Goal: Find specific page/section: Find specific page/section

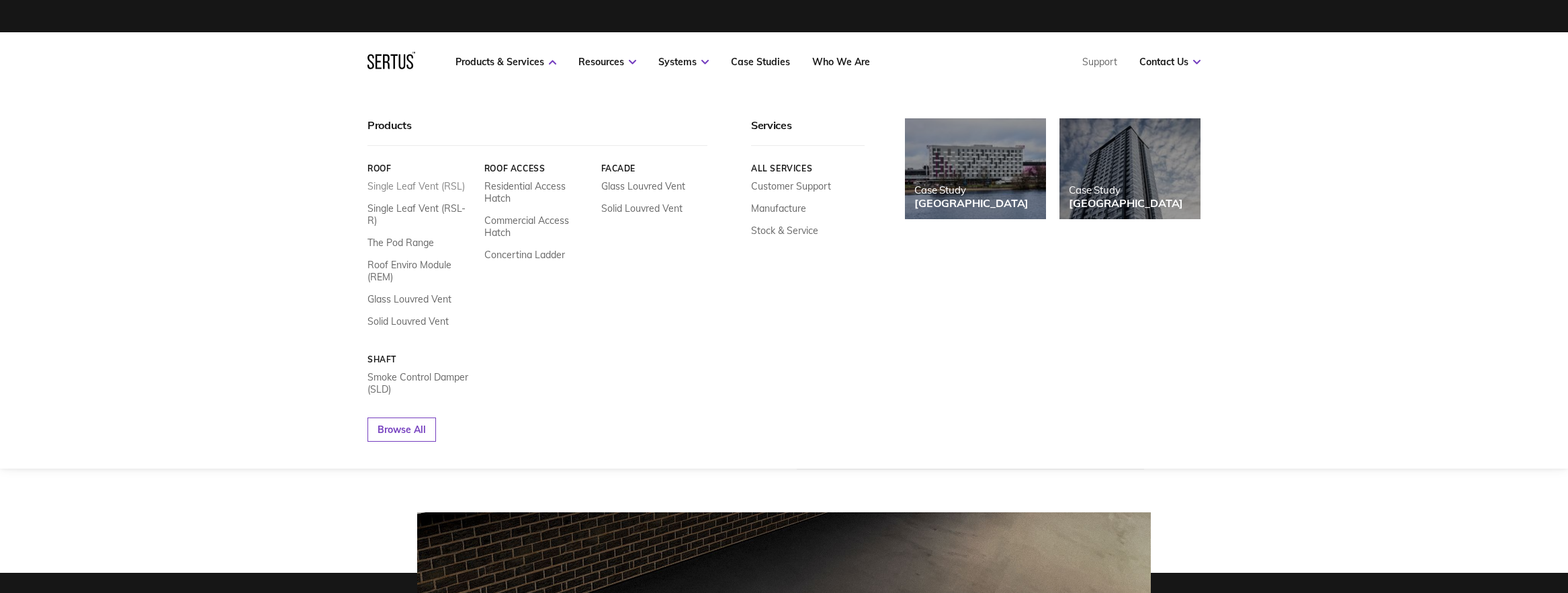
click at [448, 190] on link "Single Leaf Vent (RSL)" at bounding box center [416, 186] width 97 height 12
click at [446, 186] on link "Single Leaf Vent (RSL)" at bounding box center [416, 186] width 97 height 12
click at [429, 315] on link "Solid Louvred Vent" at bounding box center [408, 321] width 81 height 12
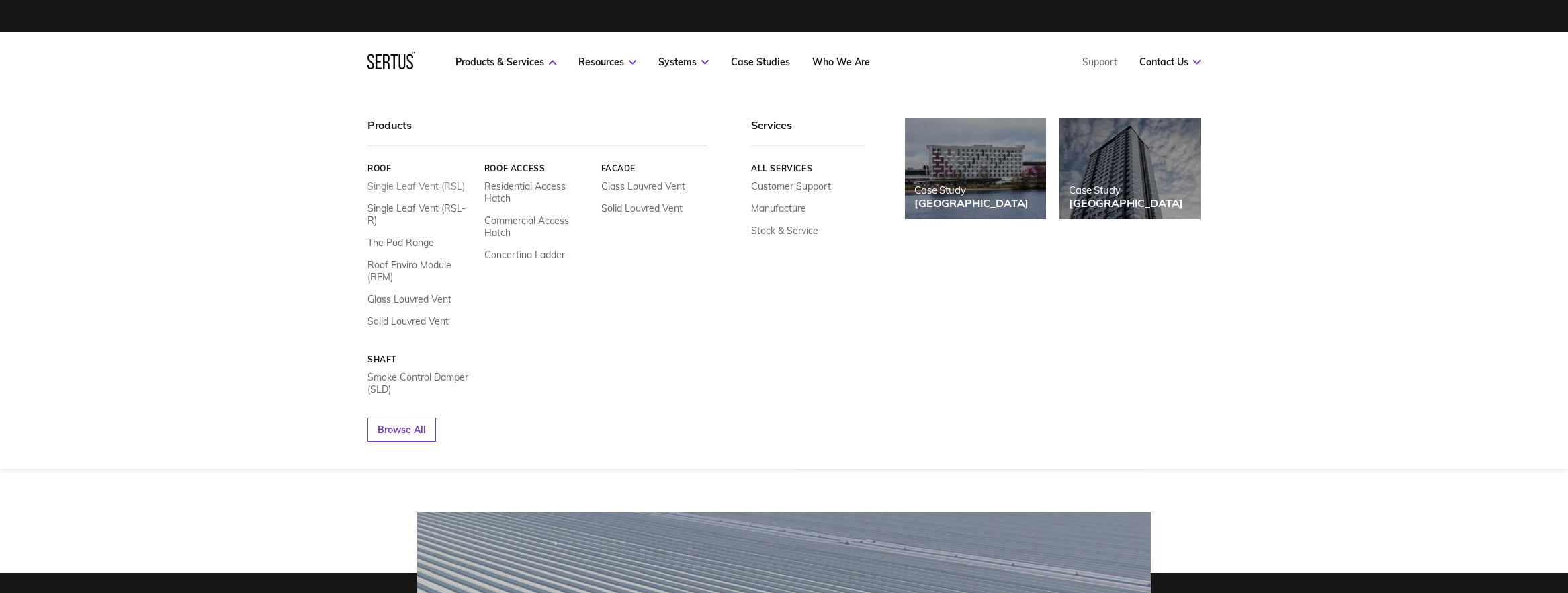
click at [426, 187] on link "Single Leaf Vent (RSL)" at bounding box center [416, 186] width 97 height 12
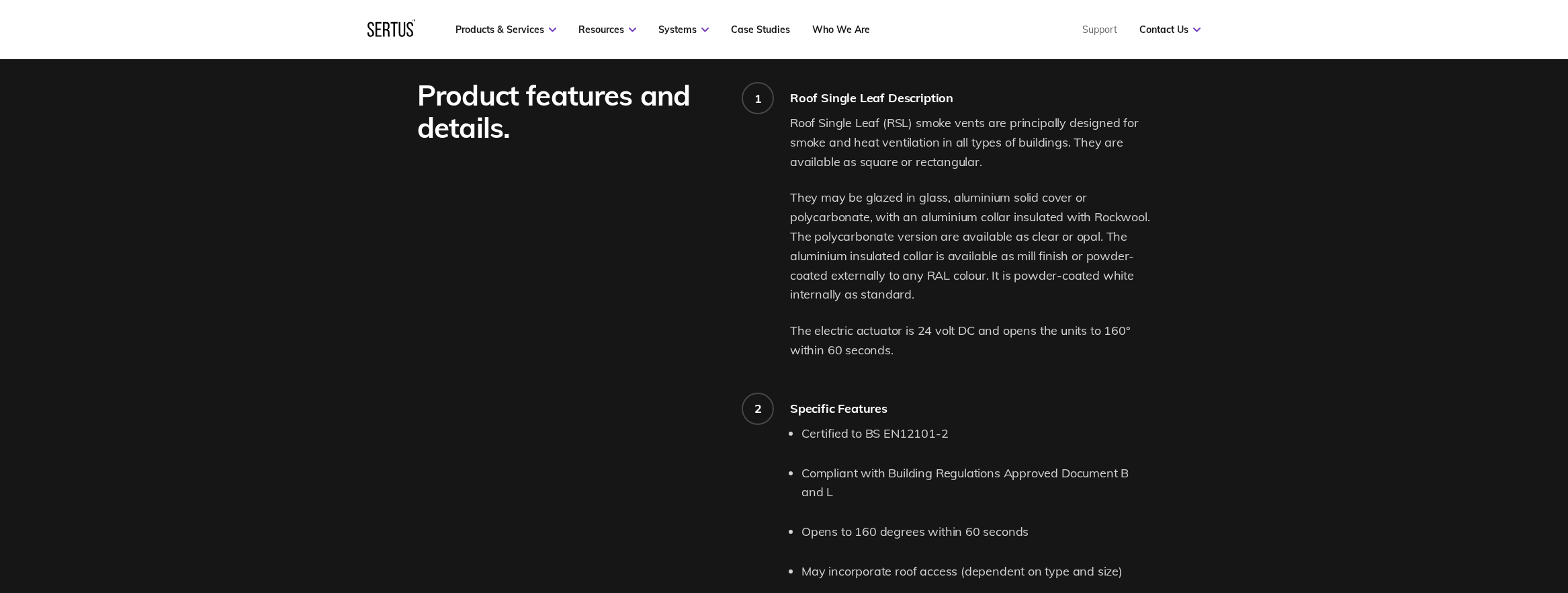
scroll to position [129, 0]
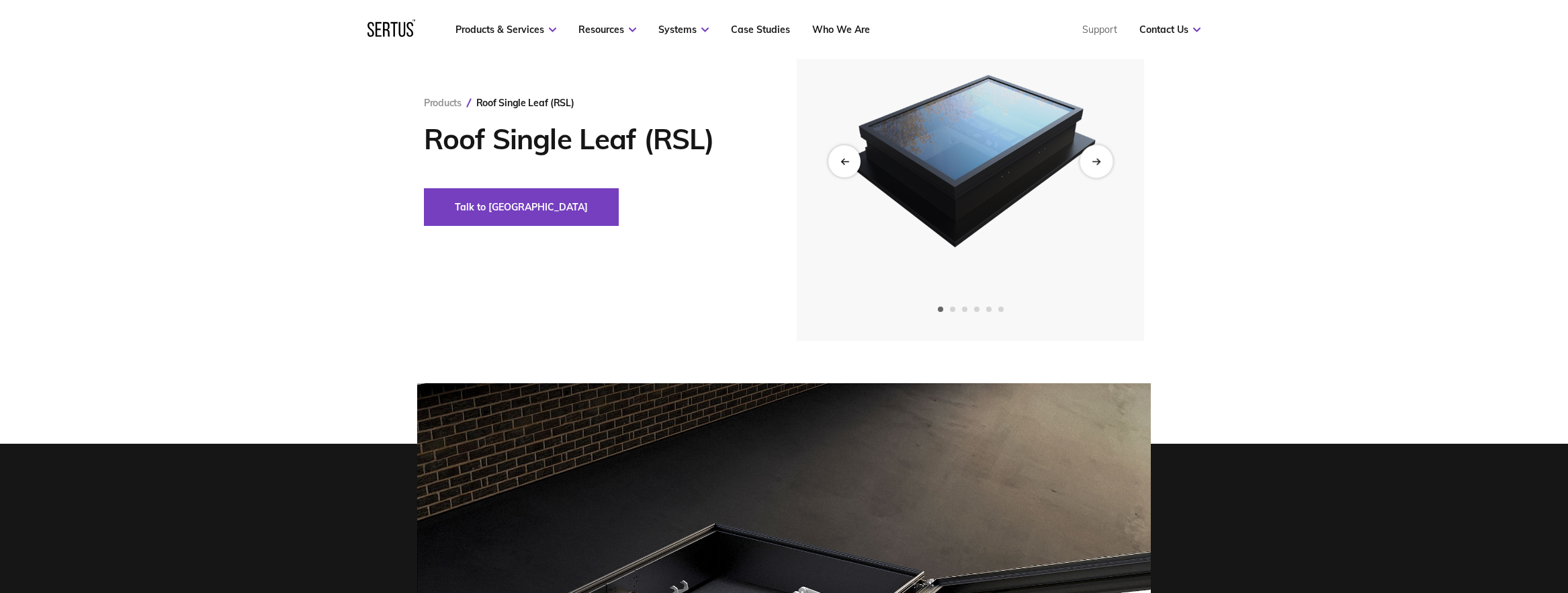
click at [1101, 160] on icon "Next slide" at bounding box center [1096, 160] width 9 height 7
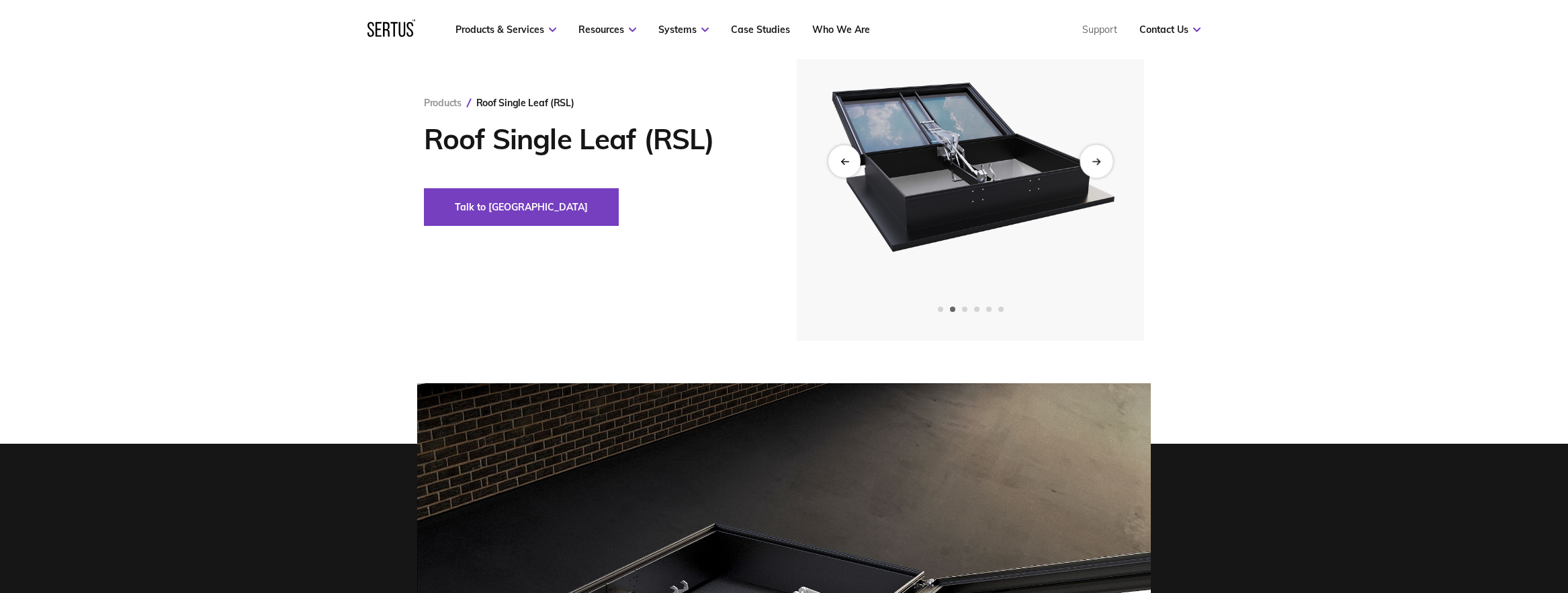
click at [1101, 160] on icon "Next slide" at bounding box center [1096, 160] width 9 height 7
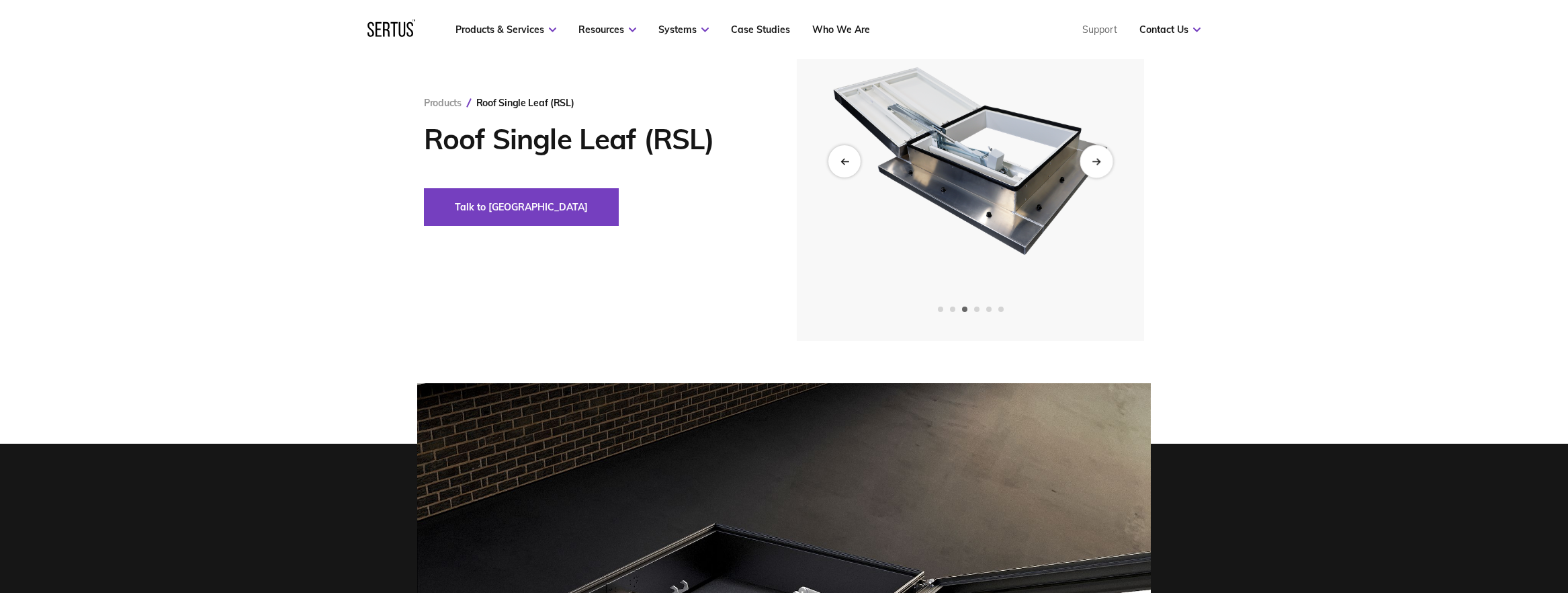
click at [1101, 160] on icon "Next slide" at bounding box center [1096, 160] width 9 height 7
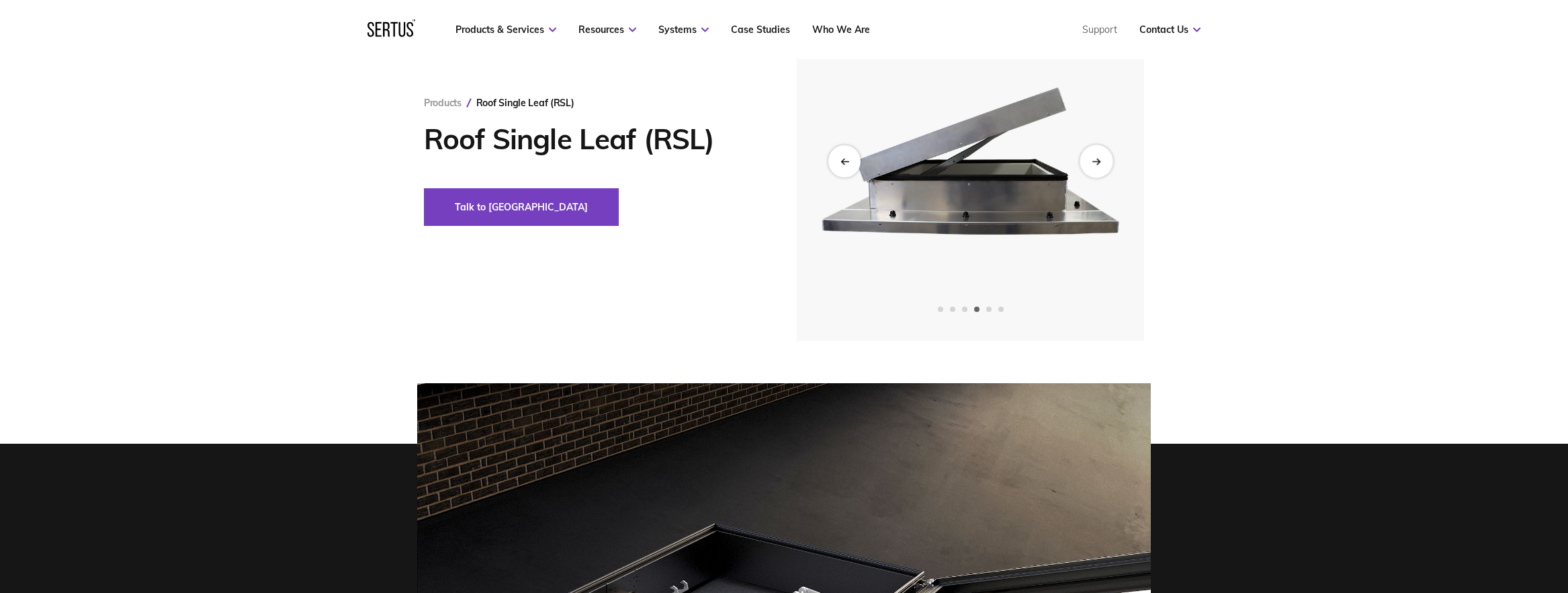
click at [1101, 160] on icon "Next slide" at bounding box center [1096, 160] width 9 height 7
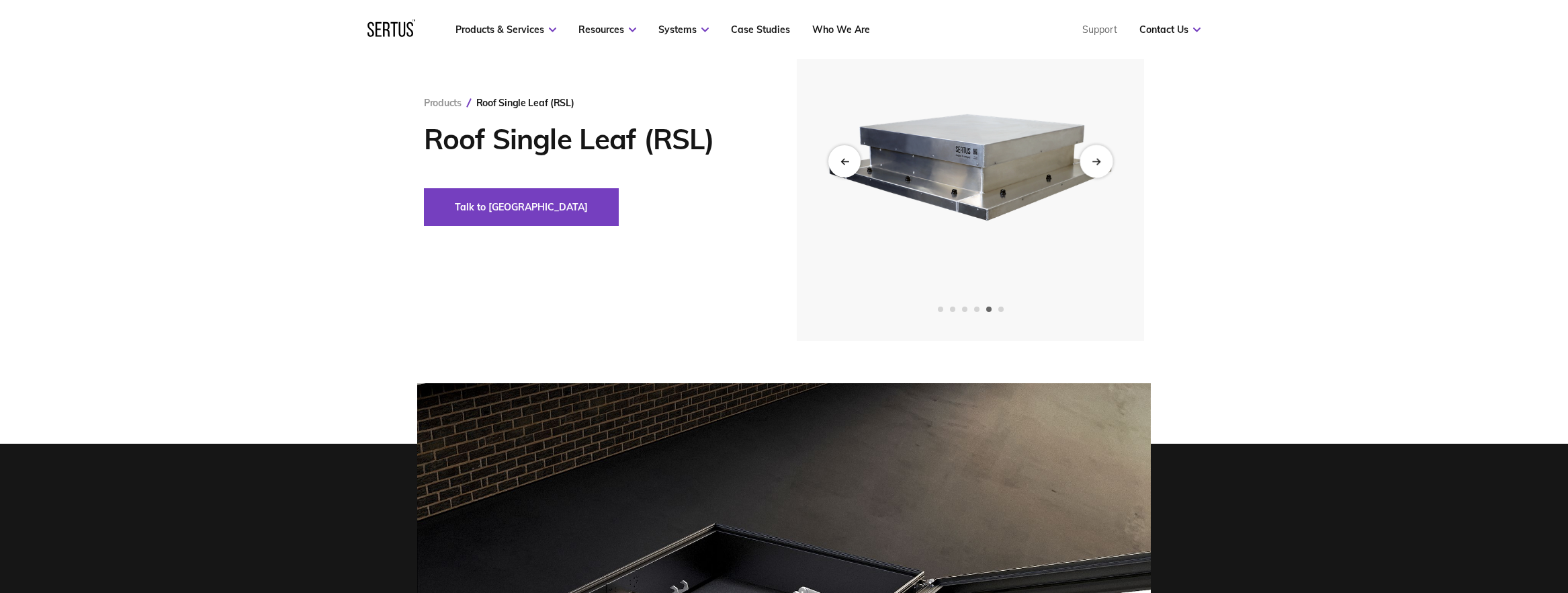
click at [1101, 160] on icon "Next slide" at bounding box center [1096, 160] width 9 height 7
